Goal: Navigation & Orientation: Find specific page/section

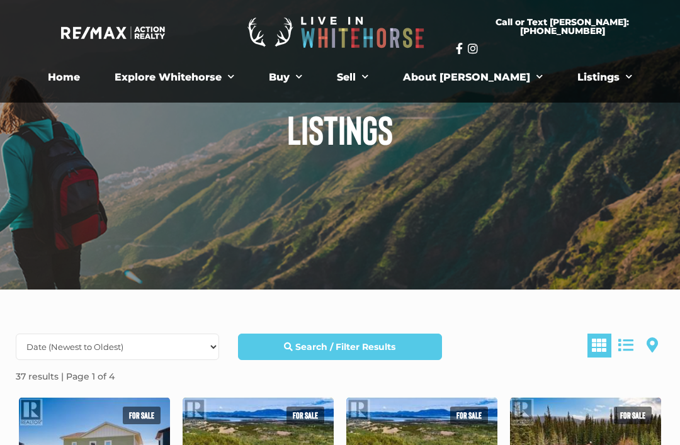
scroll to position [50, 0]
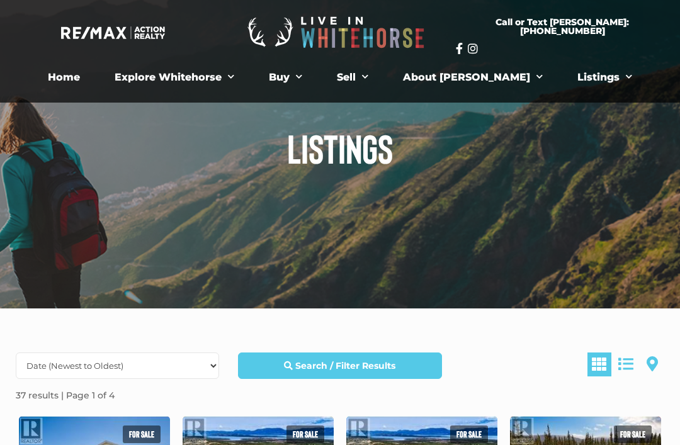
click at [578, 84] on link "Listings" at bounding box center [605, 77] width 74 height 25
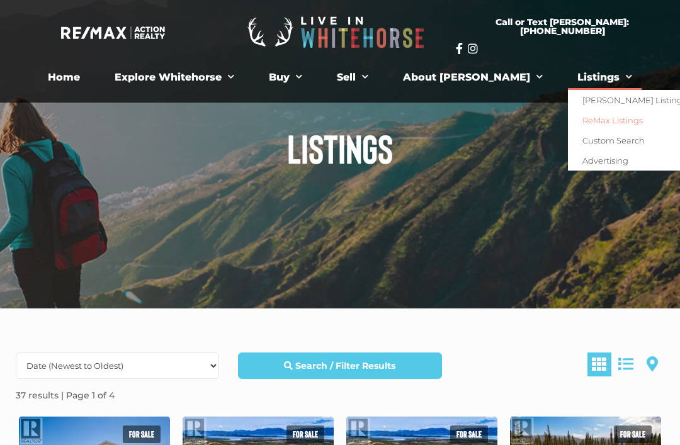
click at [591, 93] on link "[PERSON_NAME] Listings" at bounding box center [632, 100] width 128 height 20
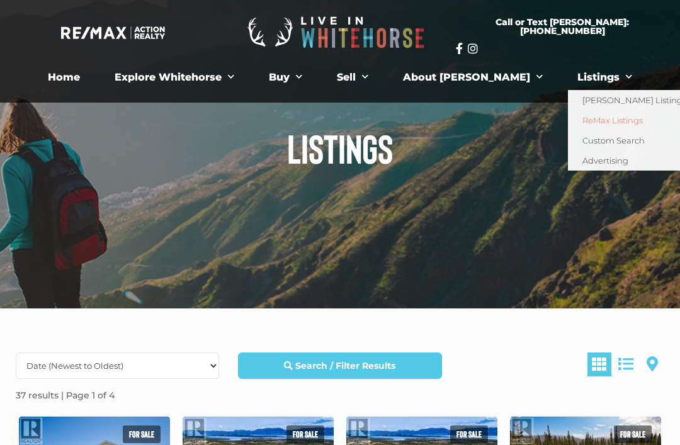
click at [603, 97] on link "[PERSON_NAME] Listings" at bounding box center [632, 100] width 128 height 20
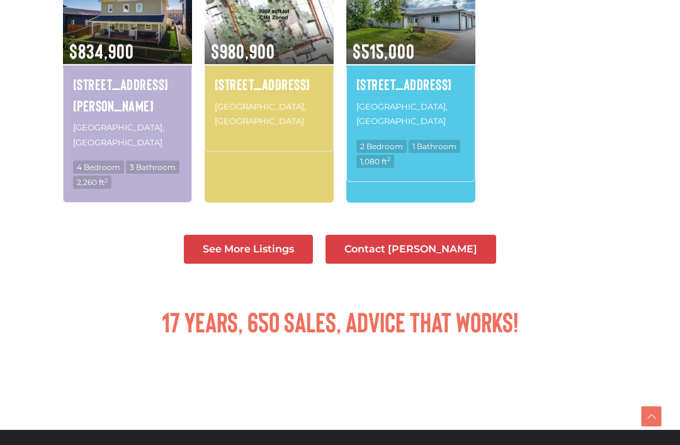
scroll to position [478, 0]
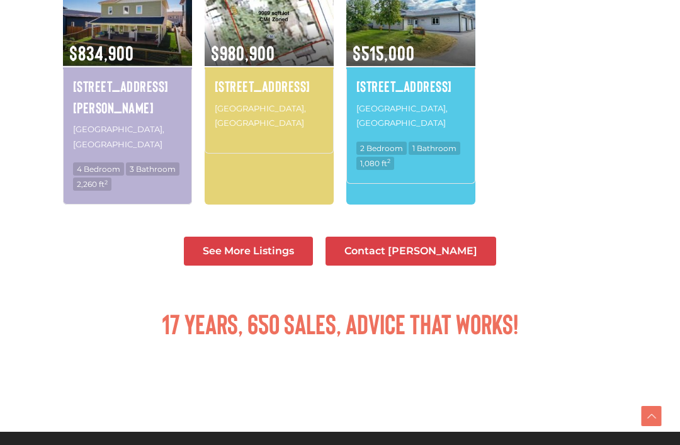
click at [287, 247] on span "See More Listings" at bounding box center [248, 252] width 91 height 10
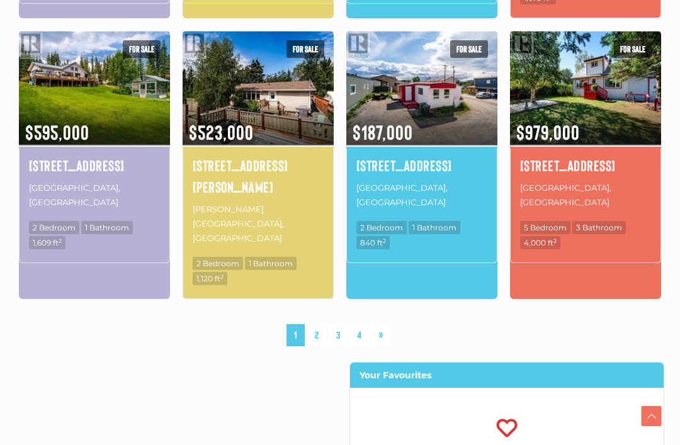
scroll to position [962, 0]
click at [323, 324] on link "2" at bounding box center [316, 335] width 19 height 22
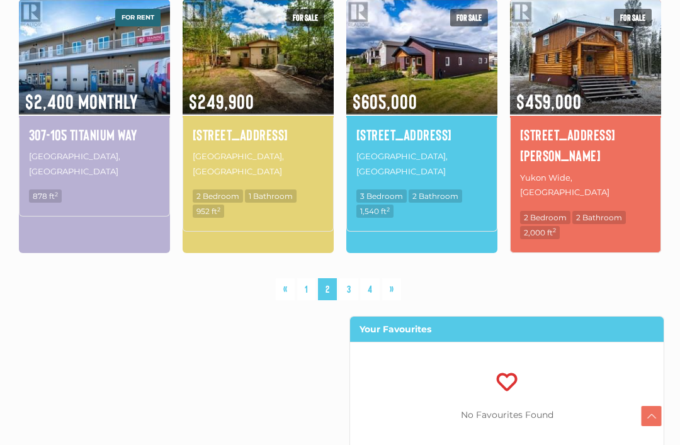
scroll to position [999, 0]
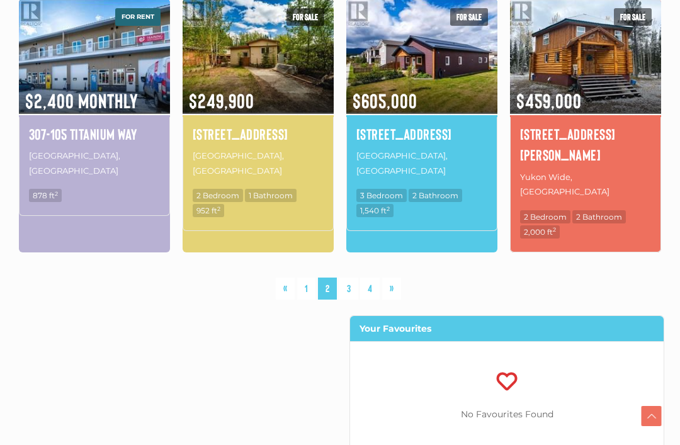
click at [352, 278] on link "3" at bounding box center [348, 289] width 19 height 22
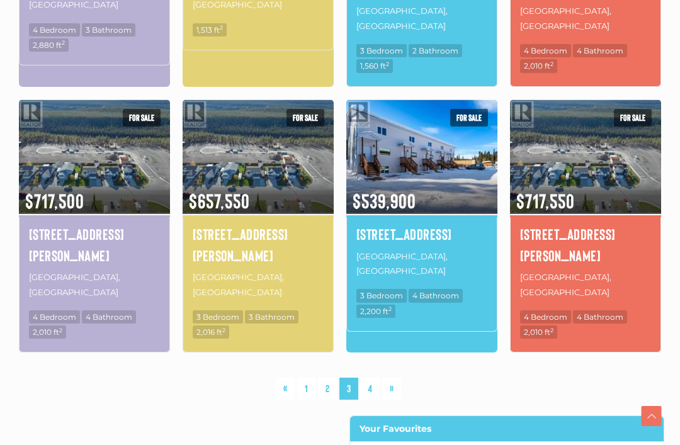
scroll to position [879, 0]
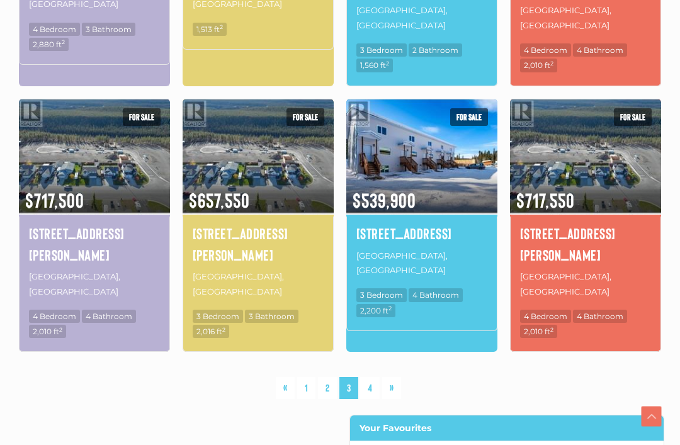
click at [379, 377] on link "4" at bounding box center [370, 388] width 20 height 22
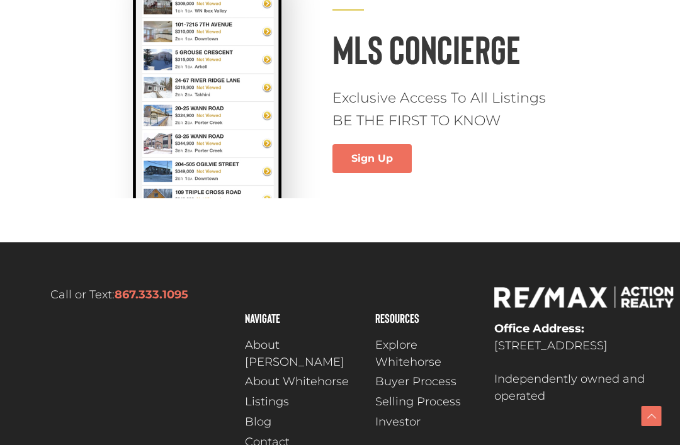
scroll to position [1047, 0]
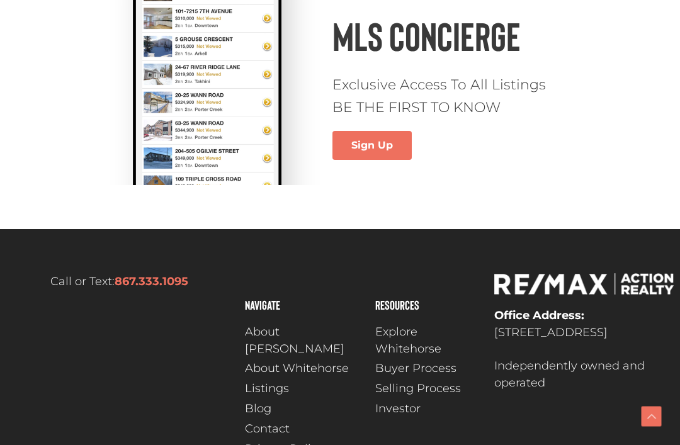
click at [308, 324] on span "About [PERSON_NAME]" at bounding box center [304, 341] width 118 height 34
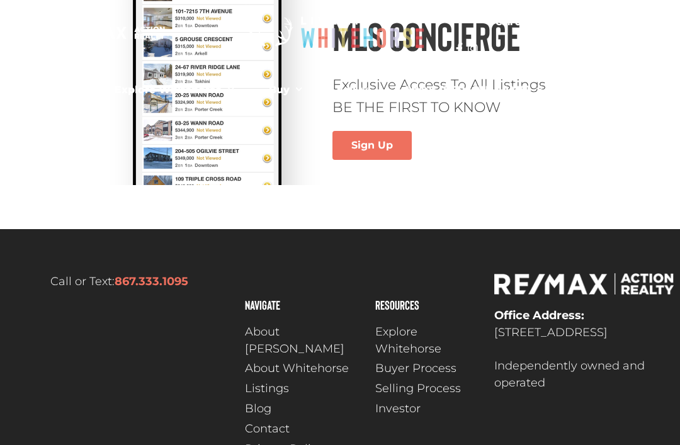
scroll to position [1087, 0]
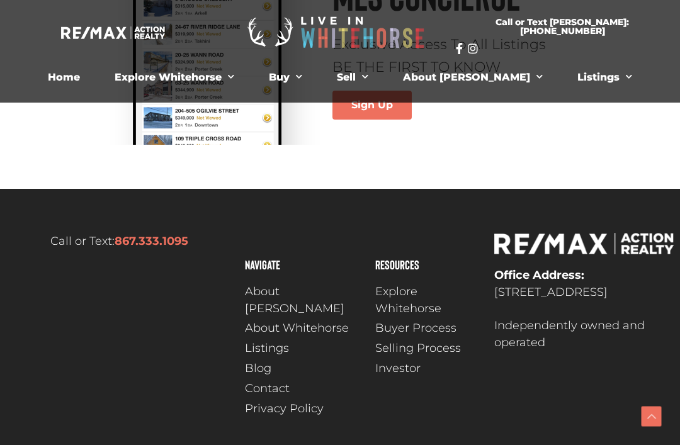
scroll to position [919, 0]
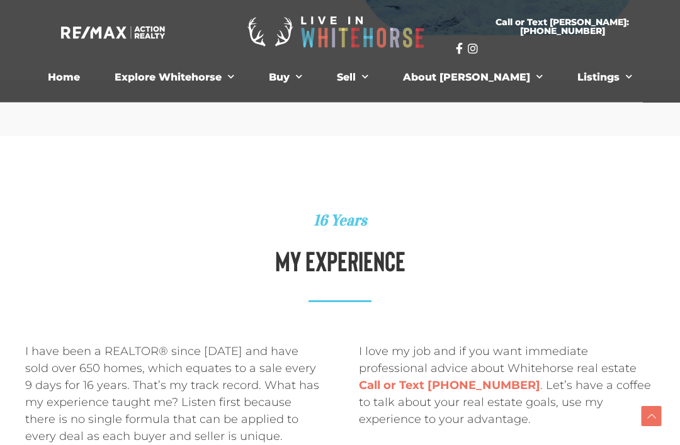
scroll to position [1298, 0]
